Goal: Book appointment/travel/reservation

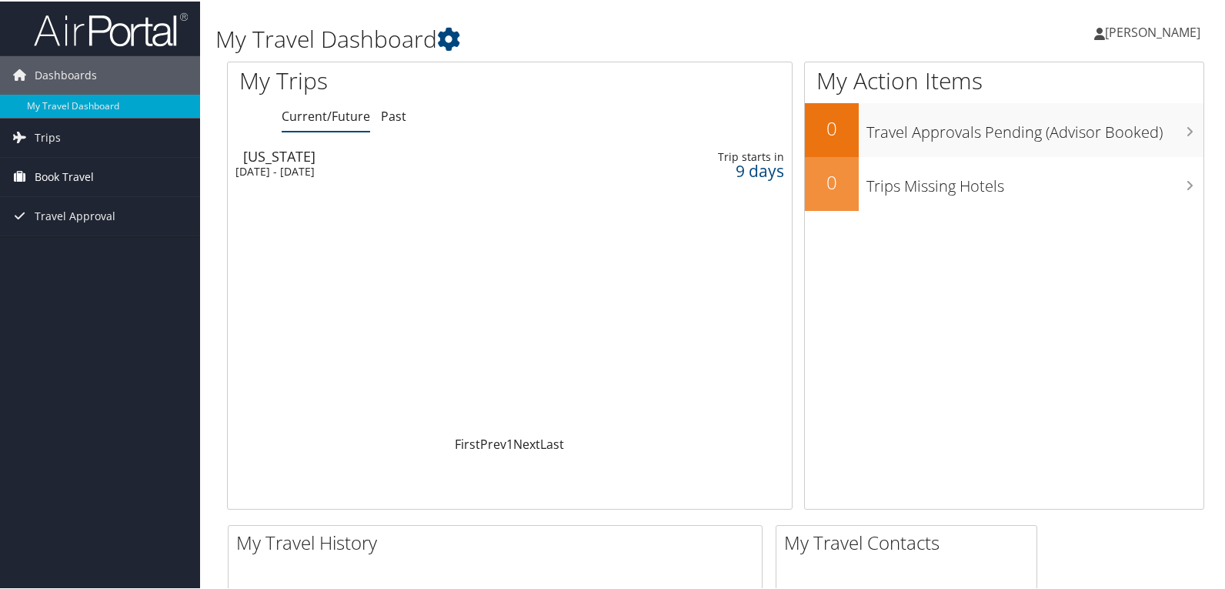
click at [75, 176] on span "Book Travel" at bounding box center [64, 175] width 59 height 38
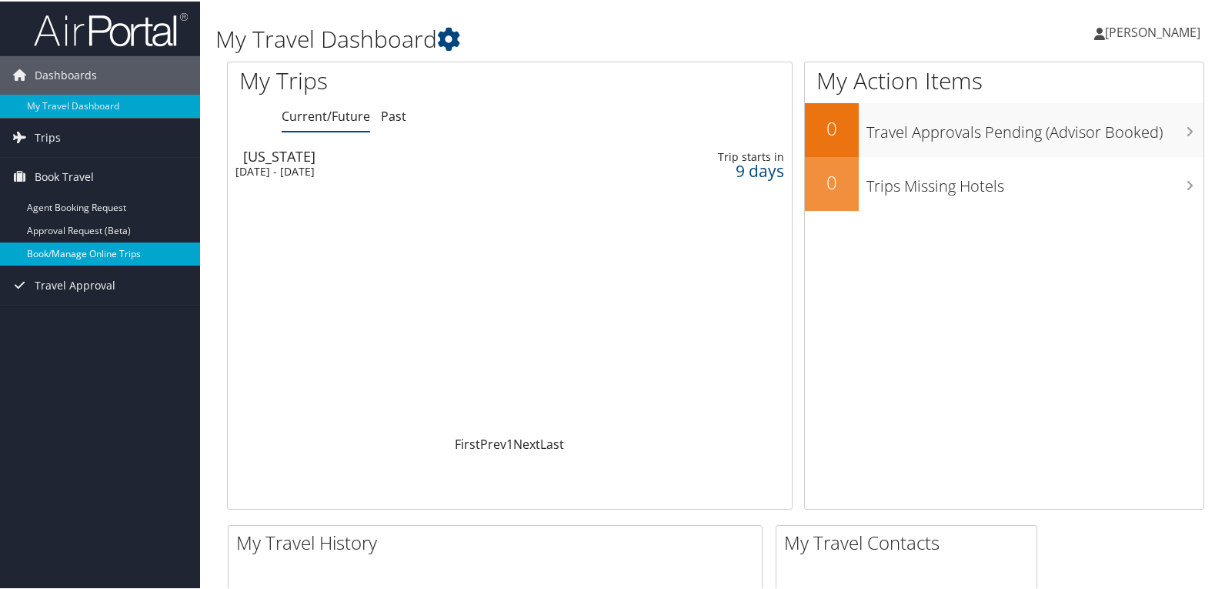
click at [71, 250] on link "Book/Manage Online Trips" at bounding box center [100, 252] width 200 height 23
